Goal: Answer question/provide support

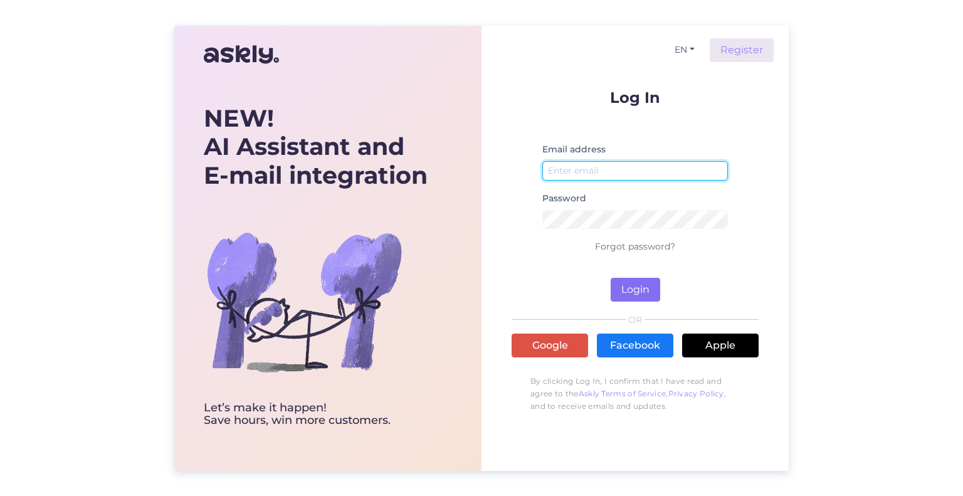
type input "[EMAIL_ADDRESS][DOMAIN_NAME]"
click at [639, 298] on button "Login" at bounding box center [636, 290] width 50 height 24
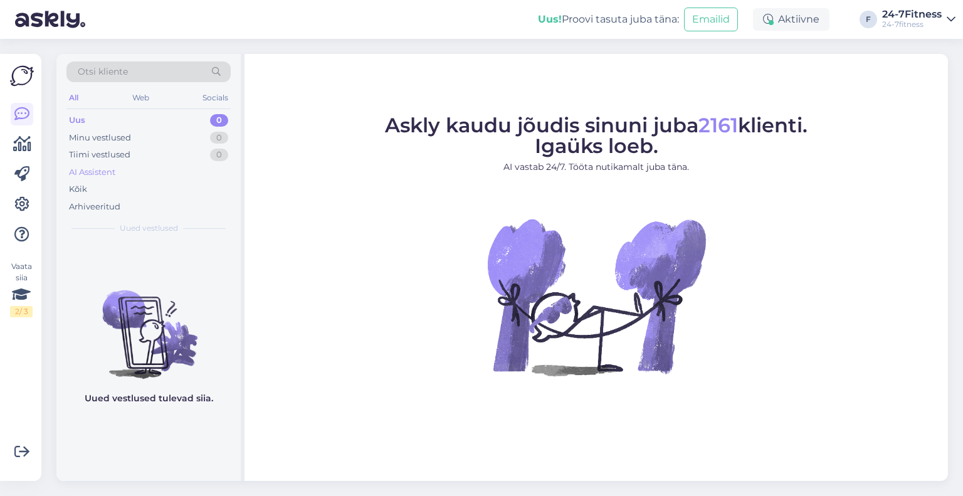
click at [103, 166] on div "AI Assistent" at bounding box center [92, 172] width 46 height 13
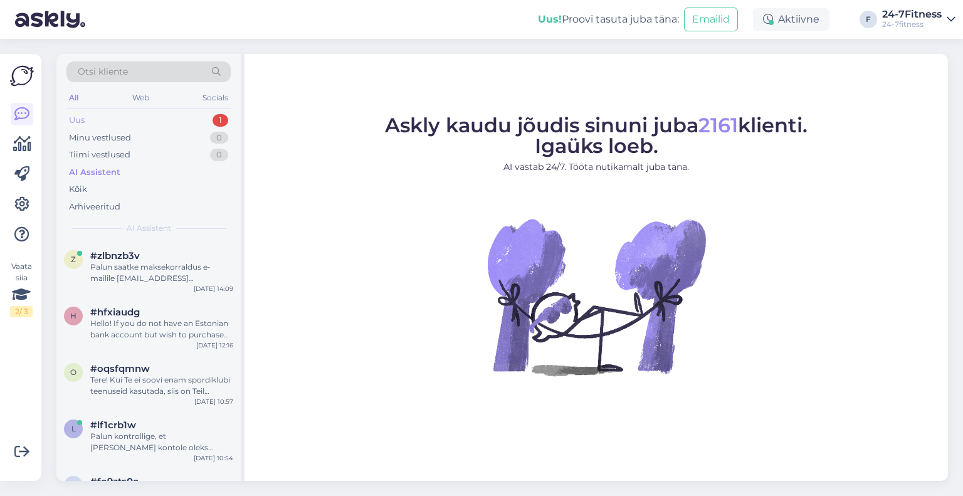
click at [138, 125] on div "Uus 1" at bounding box center [148, 121] width 164 height 18
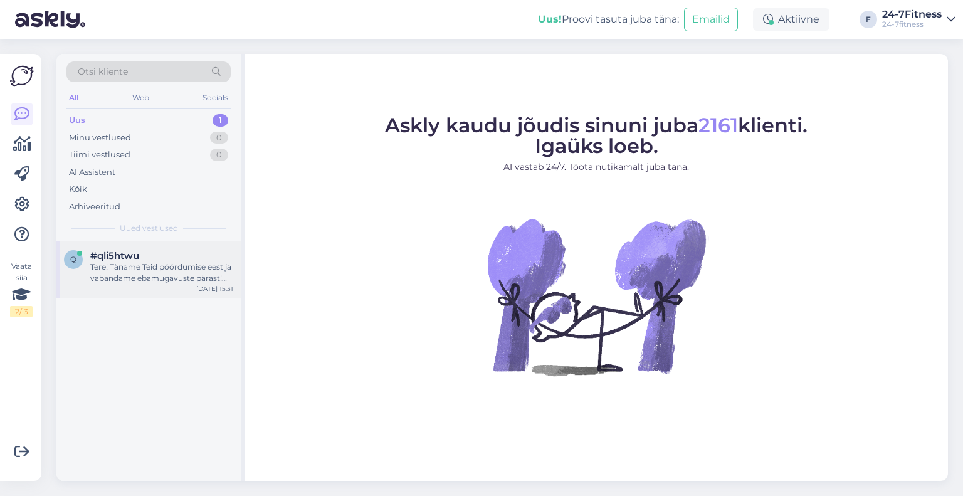
click at [140, 267] on div "Tere! Täname Teid pöördumise eest ja vabandame ebamugavuste pärast! Edastame [P…" at bounding box center [161, 272] width 143 height 23
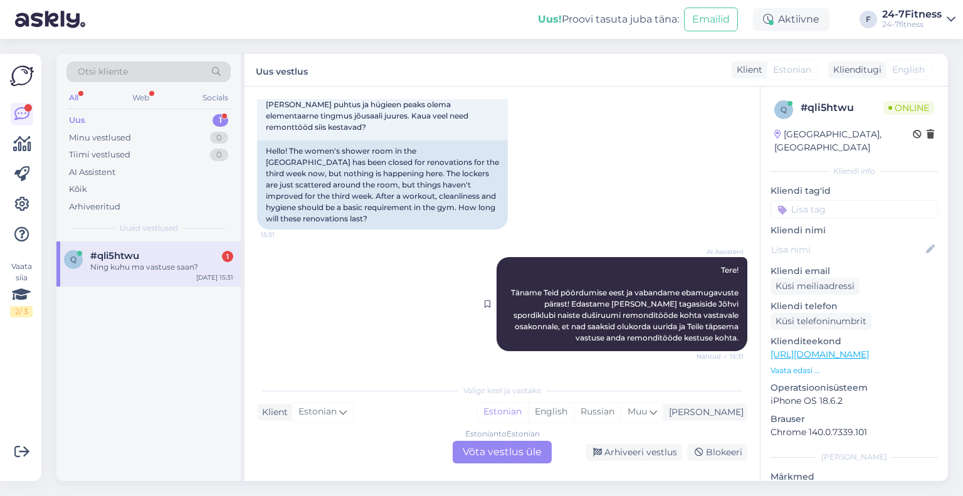
scroll to position [181, 0]
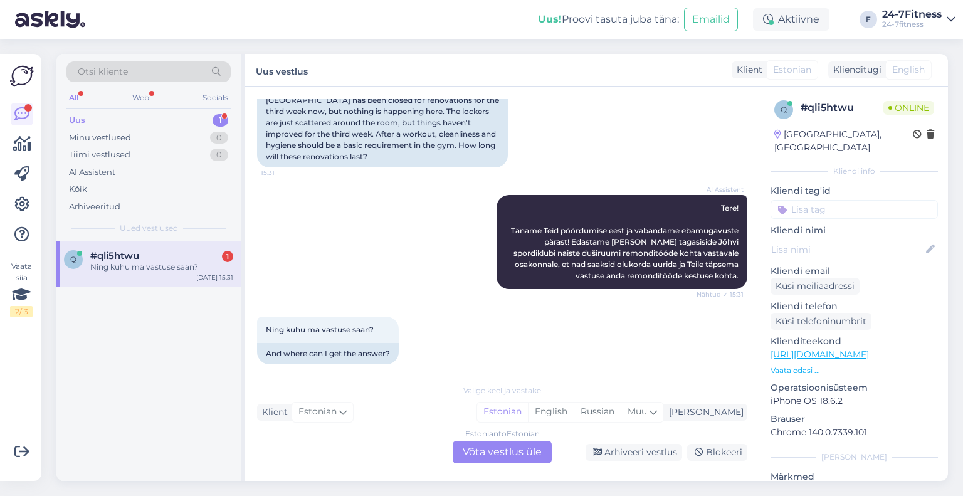
click at [489, 449] on div "Estonian to Estonian Võta vestlus üle" at bounding box center [502, 452] width 99 height 23
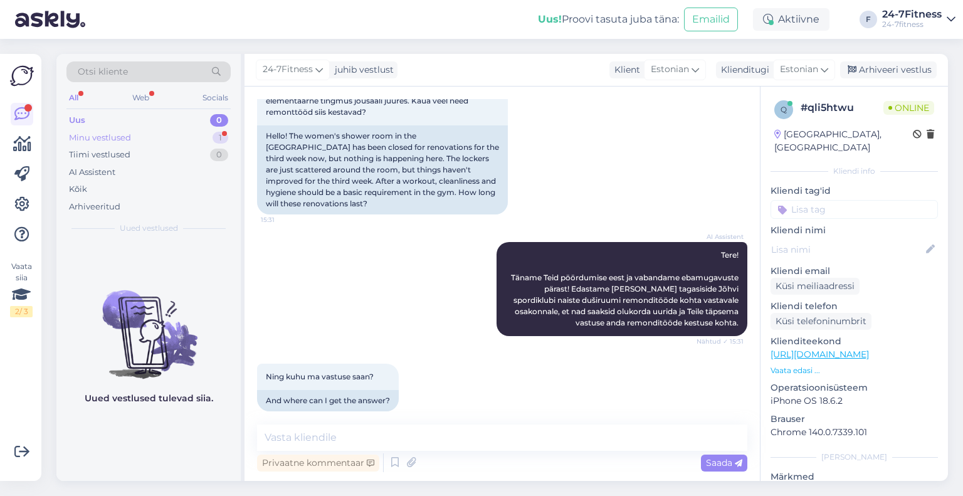
click at [148, 134] on div "Minu vestlused 1" at bounding box center [148, 138] width 164 height 18
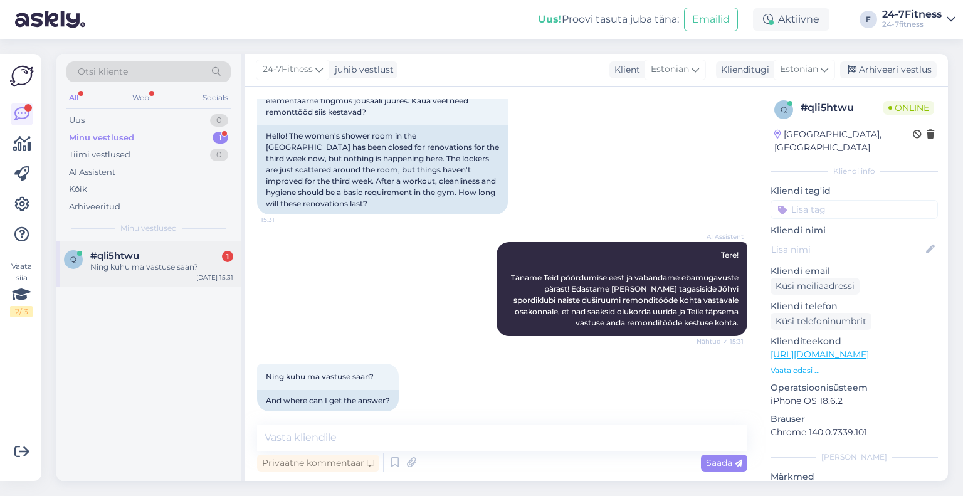
click at [149, 262] on div "Ning kuhu ma vastuse saan?" at bounding box center [161, 266] width 143 height 11
click at [404, 437] on textarea at bounding box center [502, 437] width 490 height 26
paste textarea "seoses Jõhvi naiste duširuumi remondiga ei ole võimalik hetkel duširuumi kasuta…"
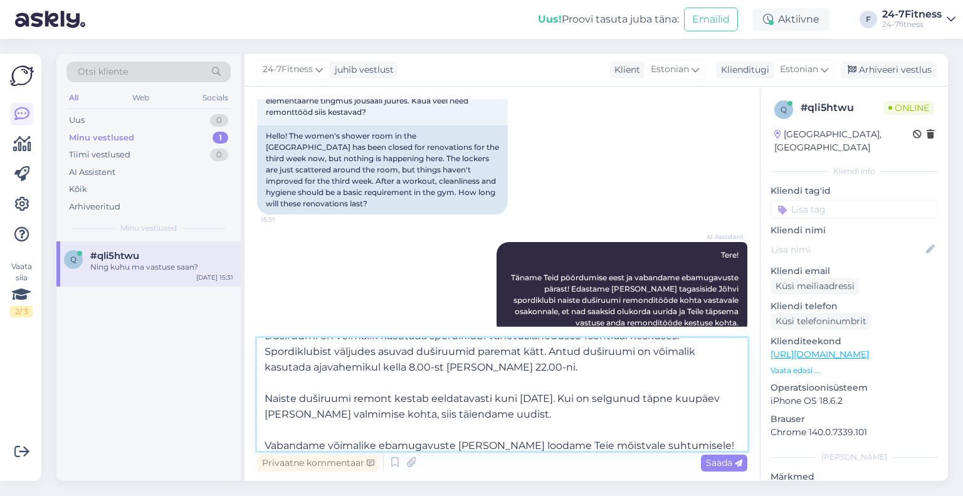
scroll to position [0, 0]
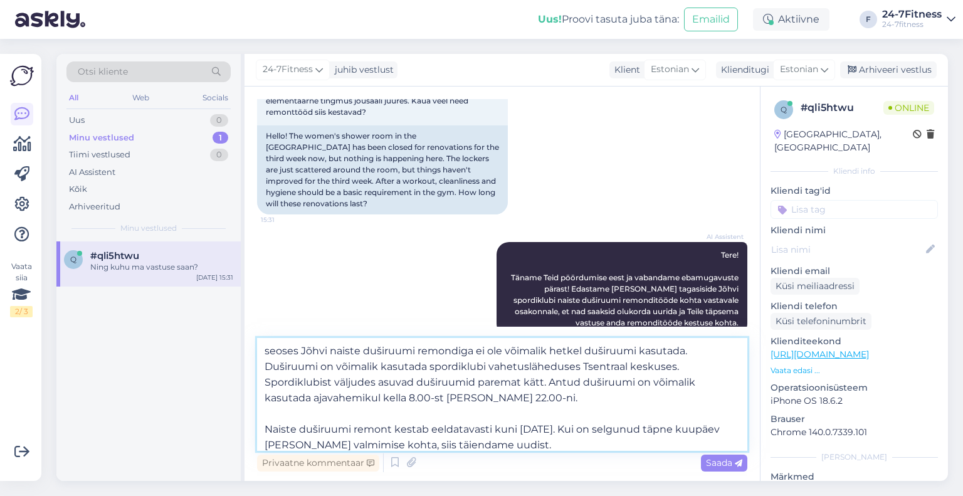
click at [271, 354] on textarea "seoses Jõhvi naiste duširuumi remondiga ei ole võimalik hetkel duširuumi kasuta…" at bounding box center [502, 394] width 490 height 113
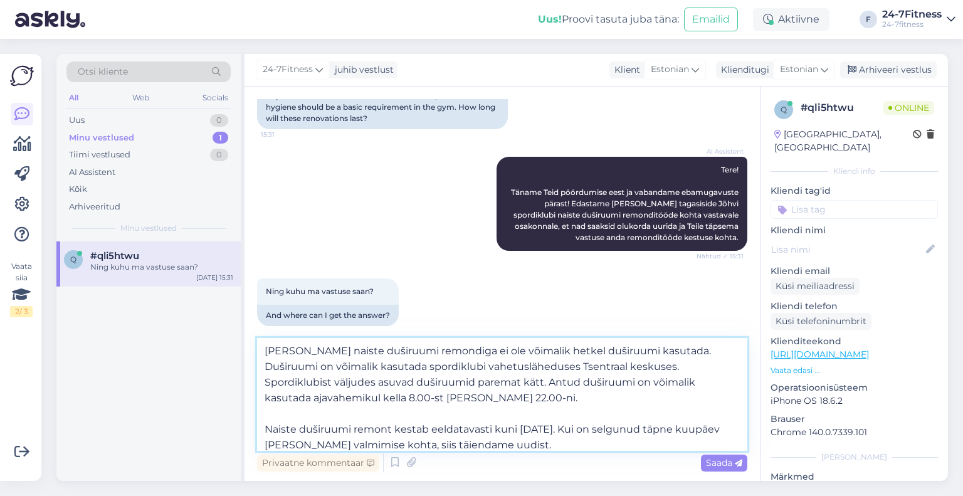
scroll to position [221, 0]
click at [528, 365] on textarea "[PERSON_NAME] naiste duširuumi remondiga ei ole võimalik hetkel duširuumi kasut…" at bounding box center [502, 394] width 490 height 113
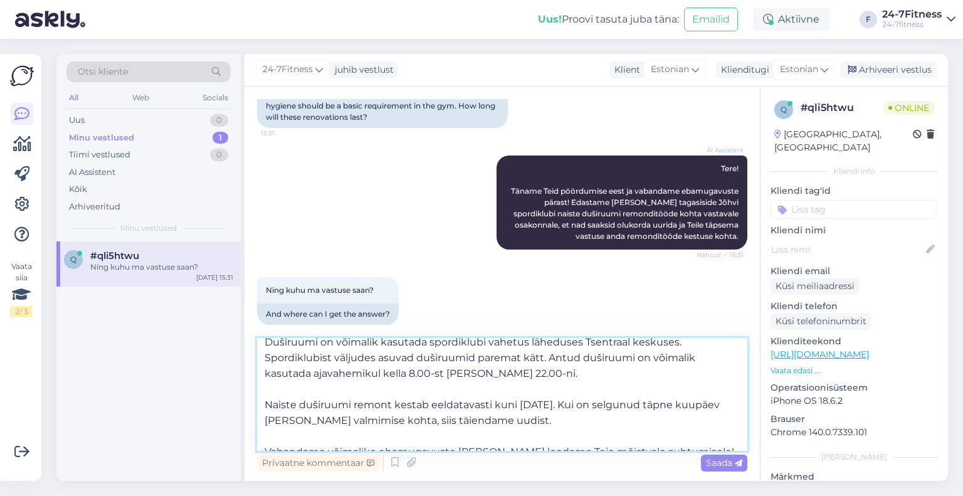
scroll to position [38, 0]
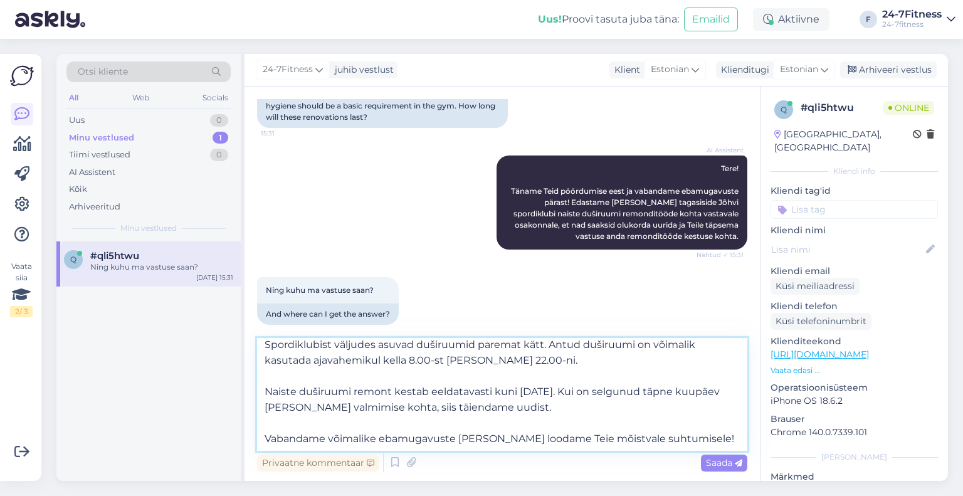
click at [552, 408] on textarea "[PERSON_NAME] naiste duširuumi remondiga ei ole võimalik hetkel duširuumi kasut…" at bounding box center [502, 394] width 490 height 113
type textarea "[PERSON_NAME] naiste duširuumi remondiga ei ole võimalik hetkel duširuumi kasut…"
click at [626, 429] on textarea "[PERSON_NAME] naiste duširuumi remondiga ei ole võimalik hetkel duširuumi kasut…" at bounding box center [502, 394] width 490 height 113
click at [516, 441] on textarea "[PERSON_NAME] naiste duširuumi remondiga ei ole võimalik hetkel duširuumi kasut…" at bounding box center [502, 394] width 490 height 113
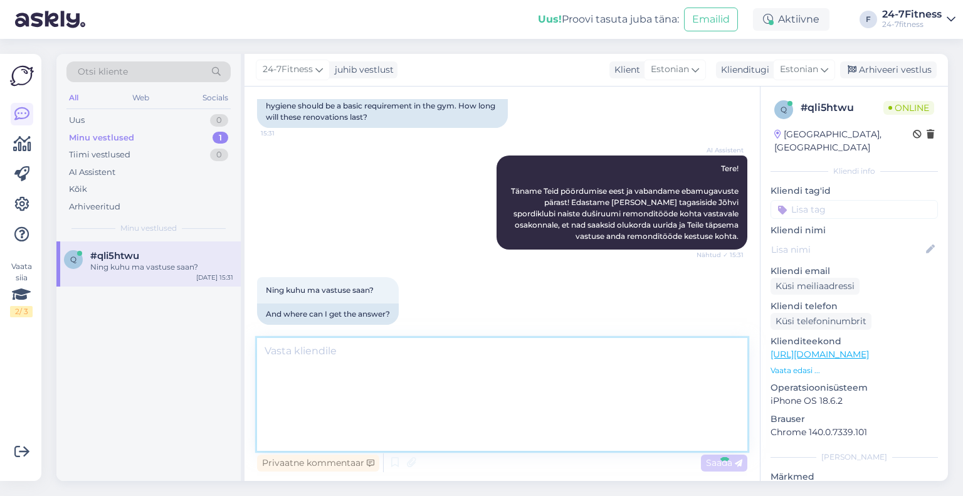
scroll to position [0, 0]
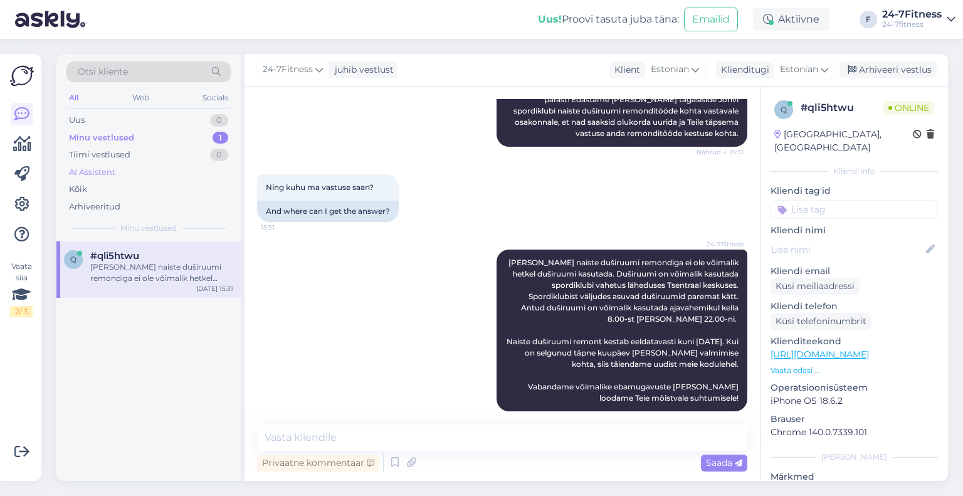
click at [99, 170] on div "AI Assistent" at bounding box center [92, 172] width 46 height 13
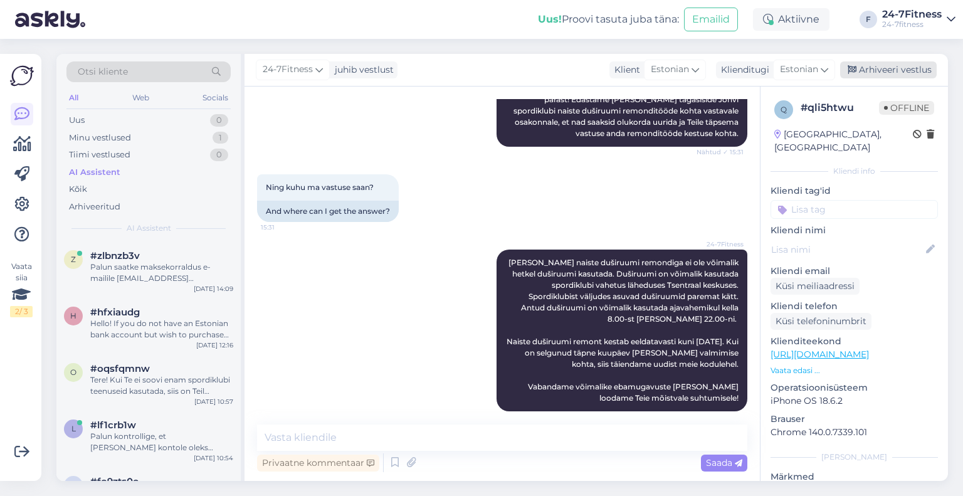
click at [901, 63] on div "Arhiveeri vestlus" at bounding box center [888, 69] width 97 height 17
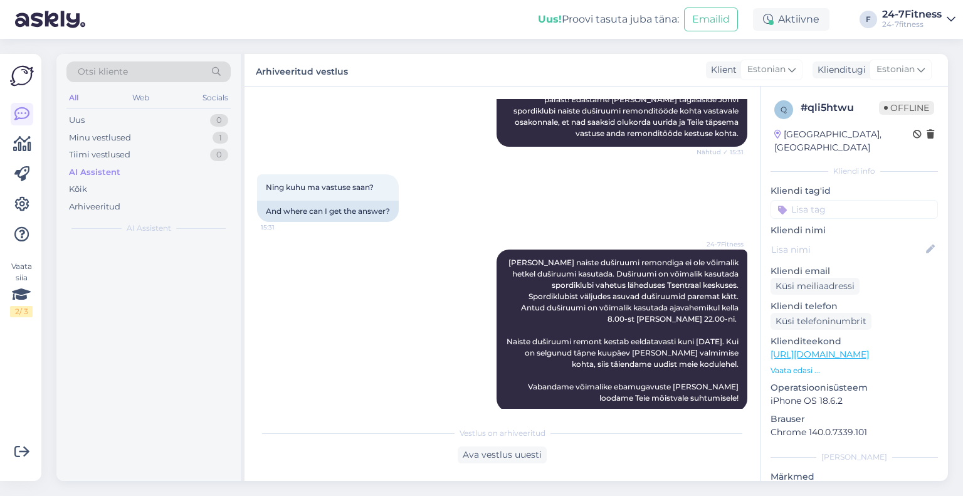
scroll to position [328, 0]
